Goal: Task Accomplishment & Management: Use online tool/utility

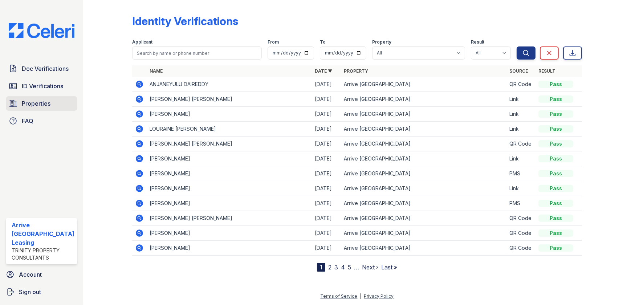
click at [37, 109] on link "Properties" at bounding box center [41, 103] width 71 height 15
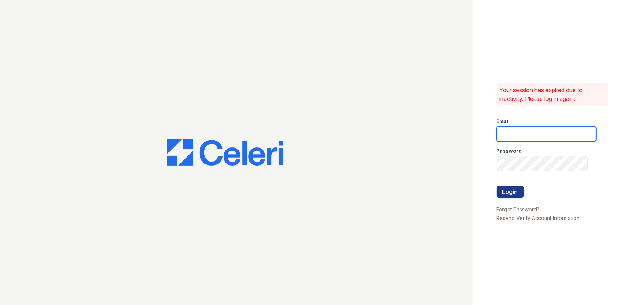
type input "[EMAIL_ADDRESS][DOMAIN_NAME]"
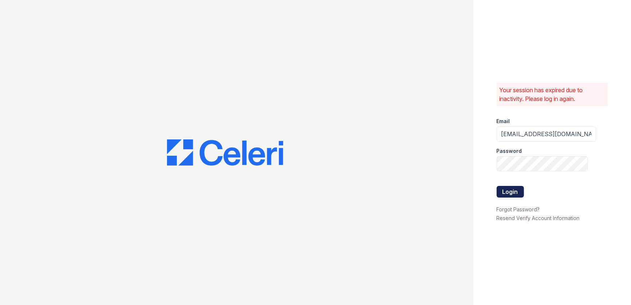
click at [510, 190] on button "Login" at bounding box center [509, 192] width 27 height 12
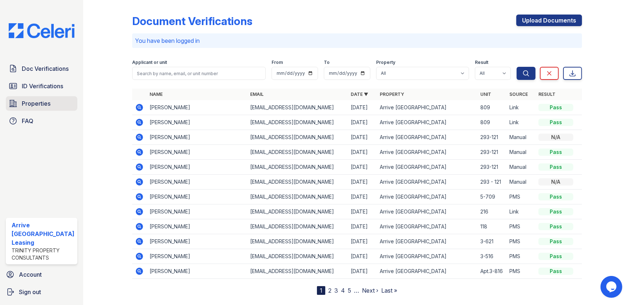
click at [40, 104] on span "Properties" at bounding box center [36, 103] width 29 height 9
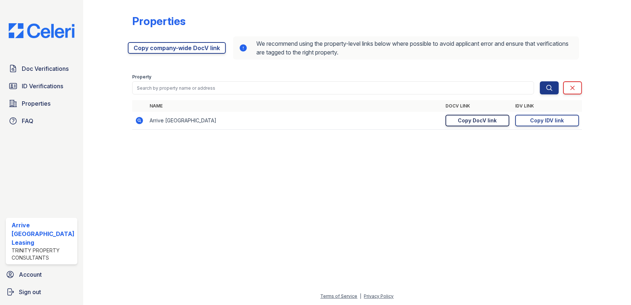
click at [493, 122] on div "Copy DocV link" at bounding box center [477, 120] width 39 height 7
click at [551, 121] on div "Copy IDV link" at bounding box center [547, 120] width 34 height 7
